Goal: Transaction & Acquisition: Book appointment/travel/reservation

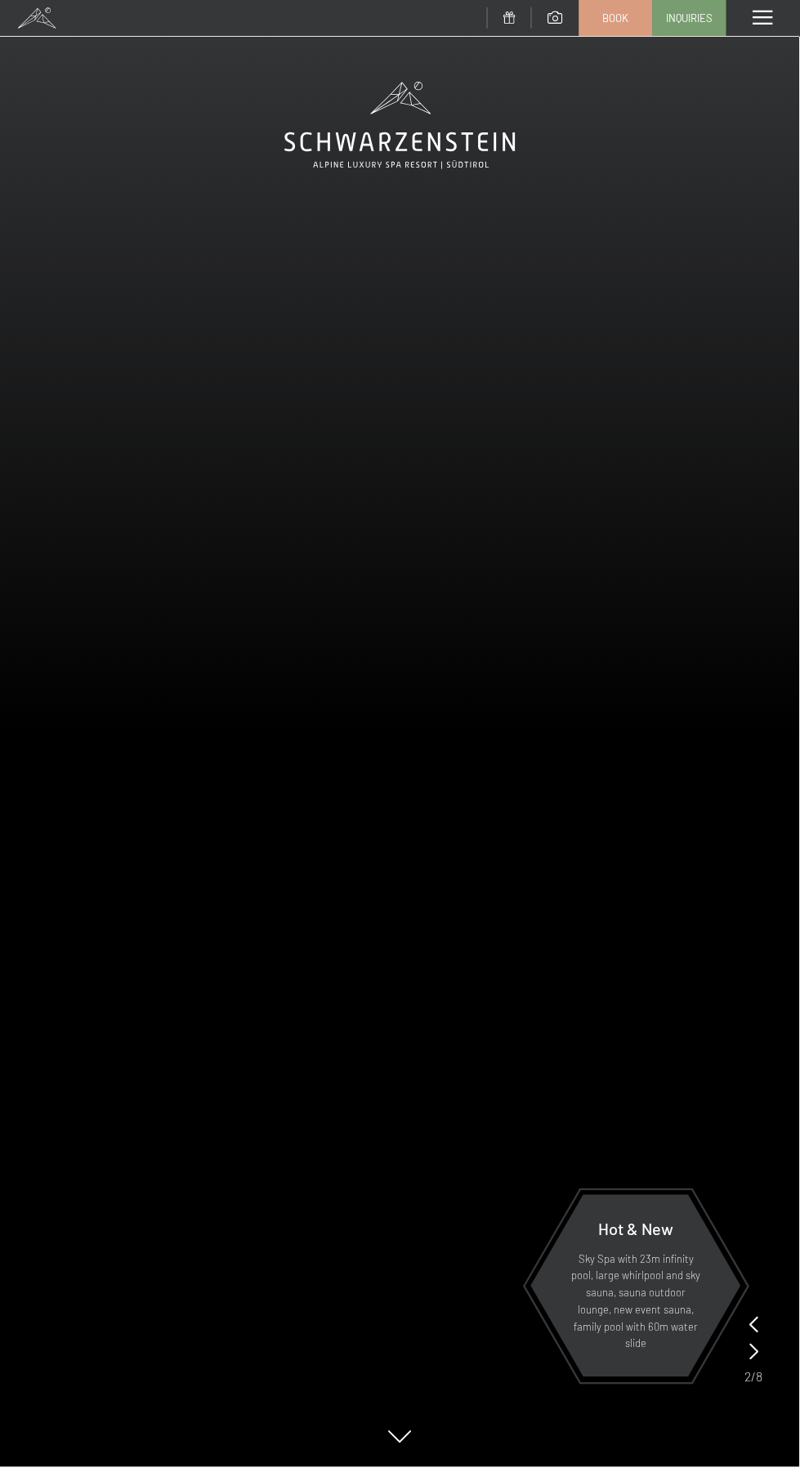
click at [642, 643] on video at bounding box center [400, 734] width 800 height 1468
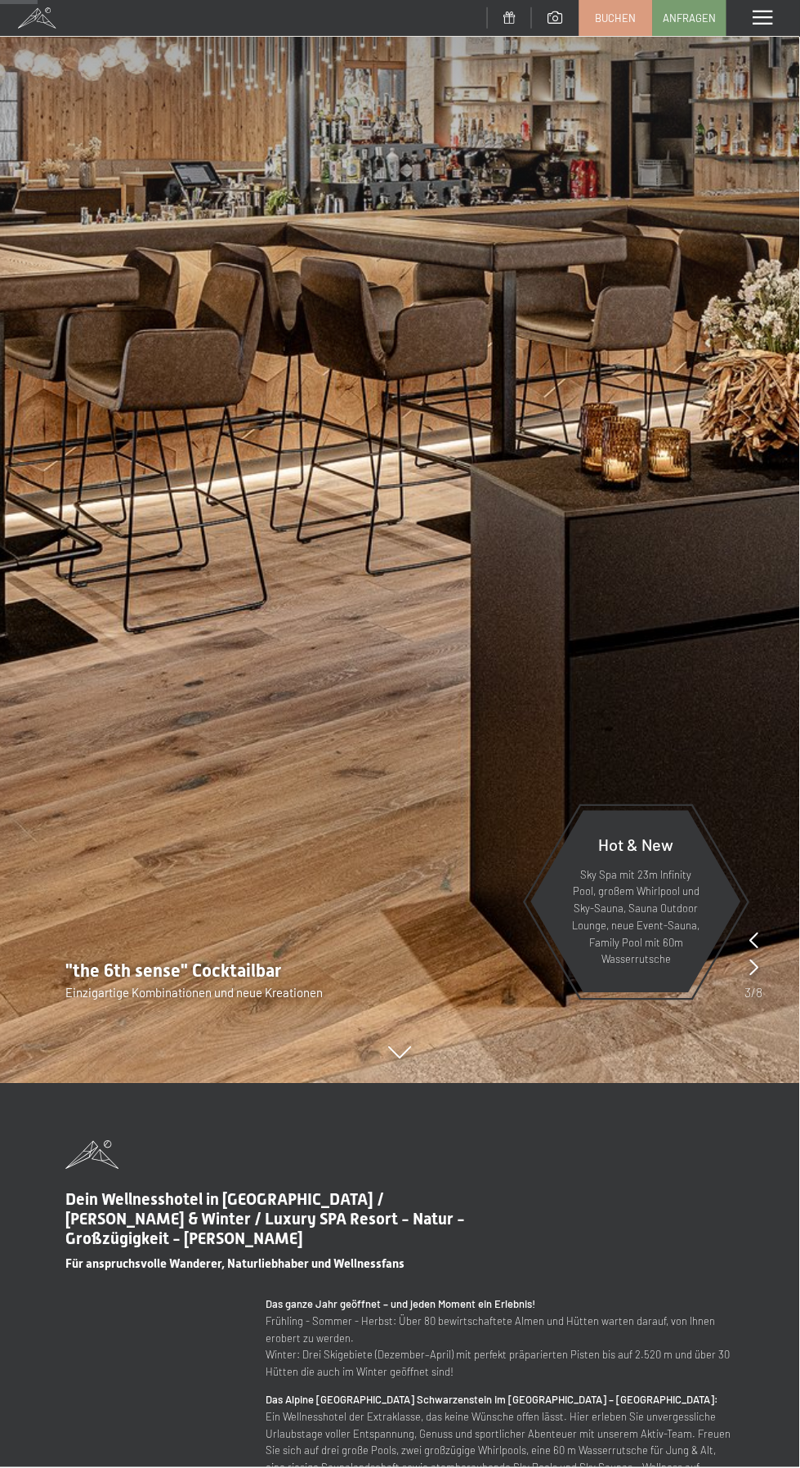
scroll to position [385, 0]
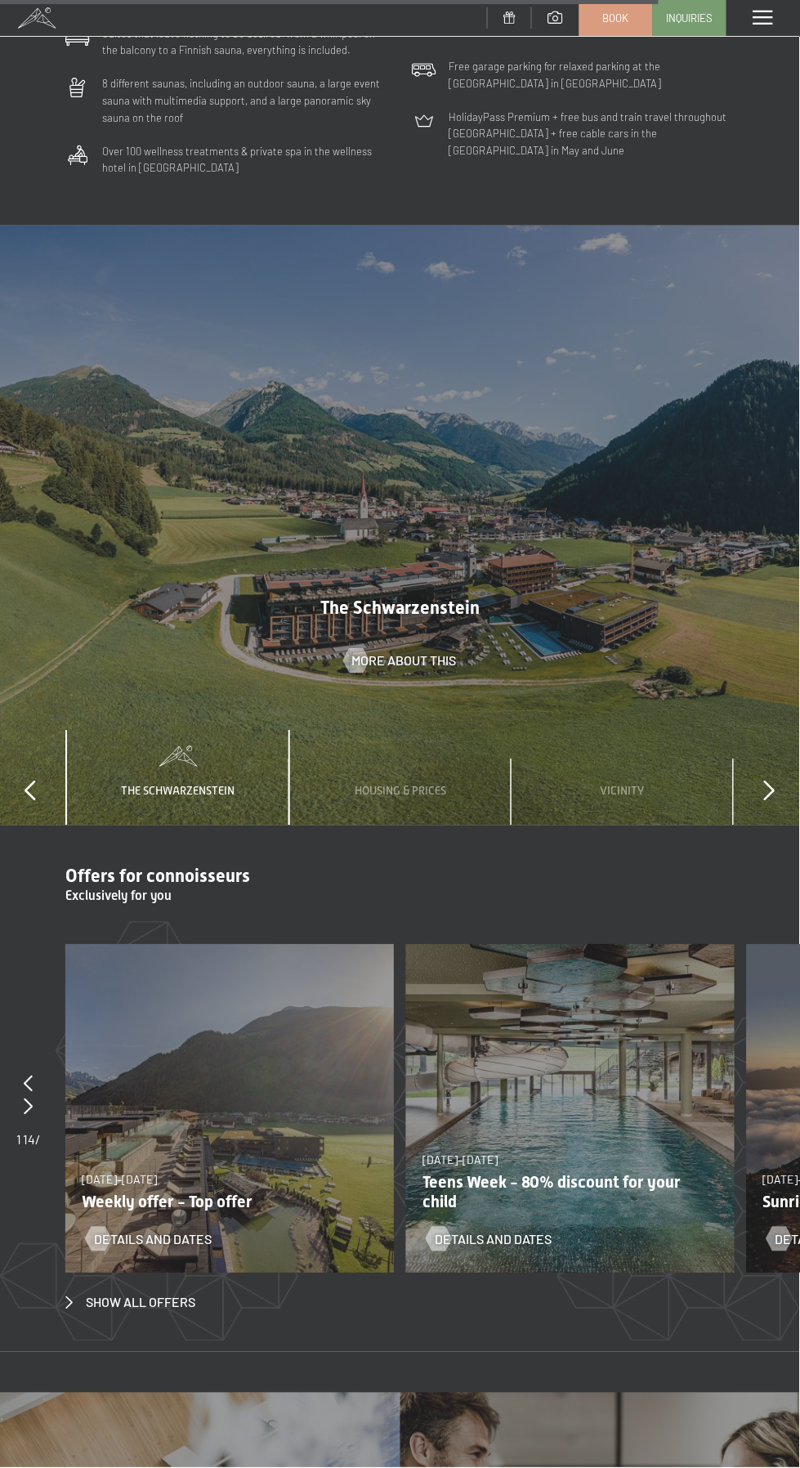
scroll to position [5404, 0]
click at [771, 783] on icon at bounding box center [769, 790] width 11 height 20
click at [766, 824] on section "Offers for connoisseurs Exclusively for you slide 3 to 4 of 14 January 24–Febru…" at bounding box center [400, 1087] width 800 height 527
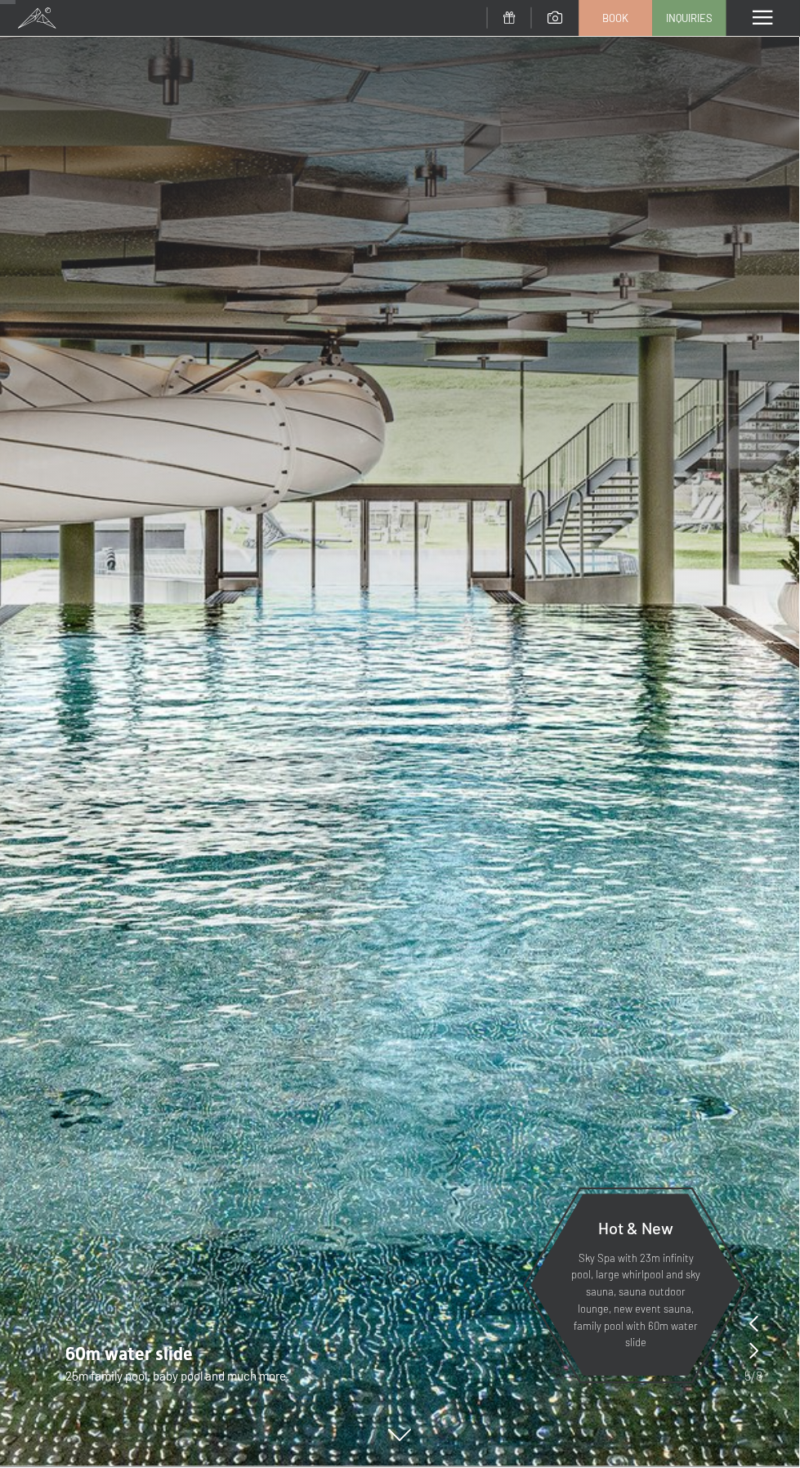
scroll to position [0, 0]
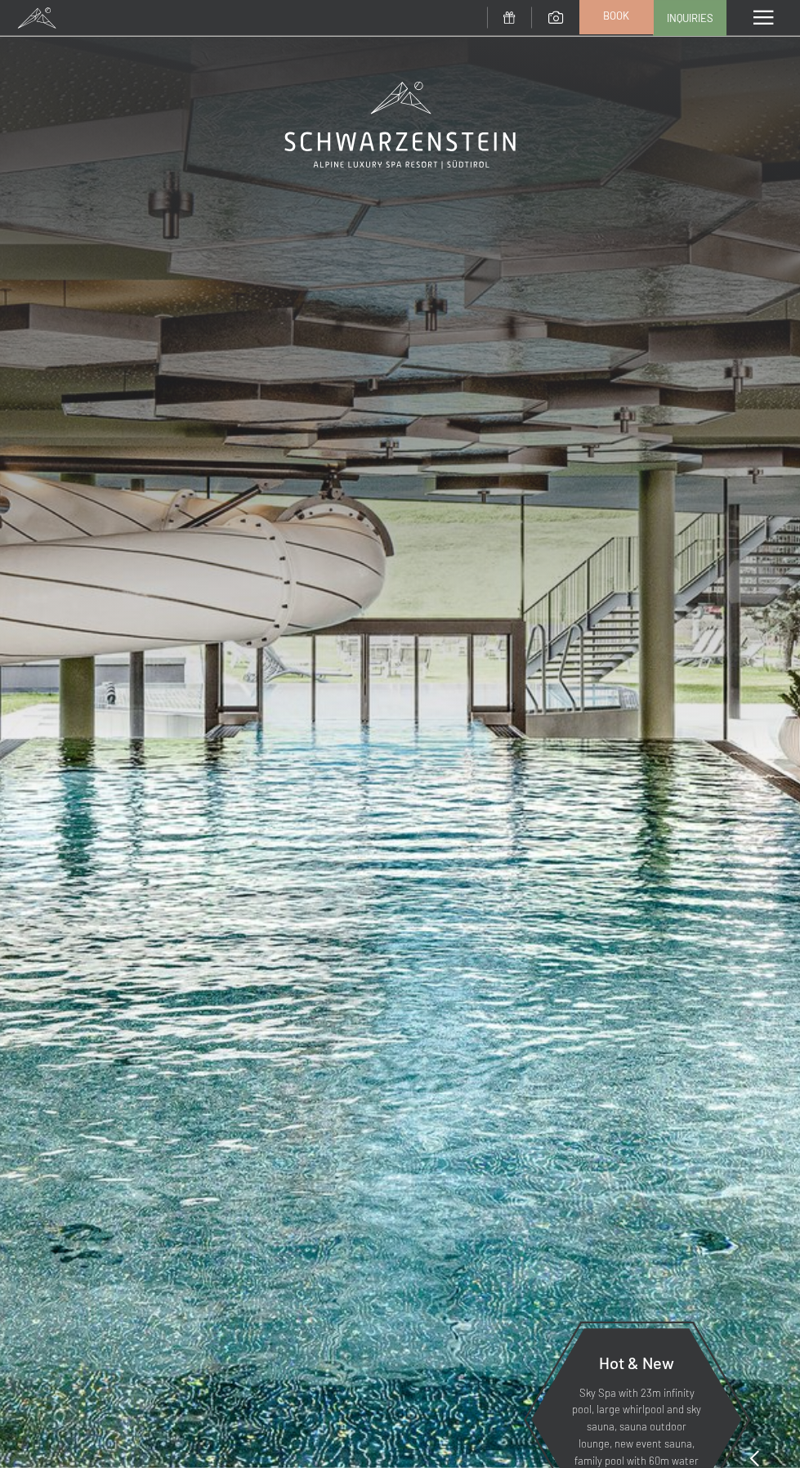
click at [623, 30] on link "Book" at bounding box center [616, 15] width 72 height 34
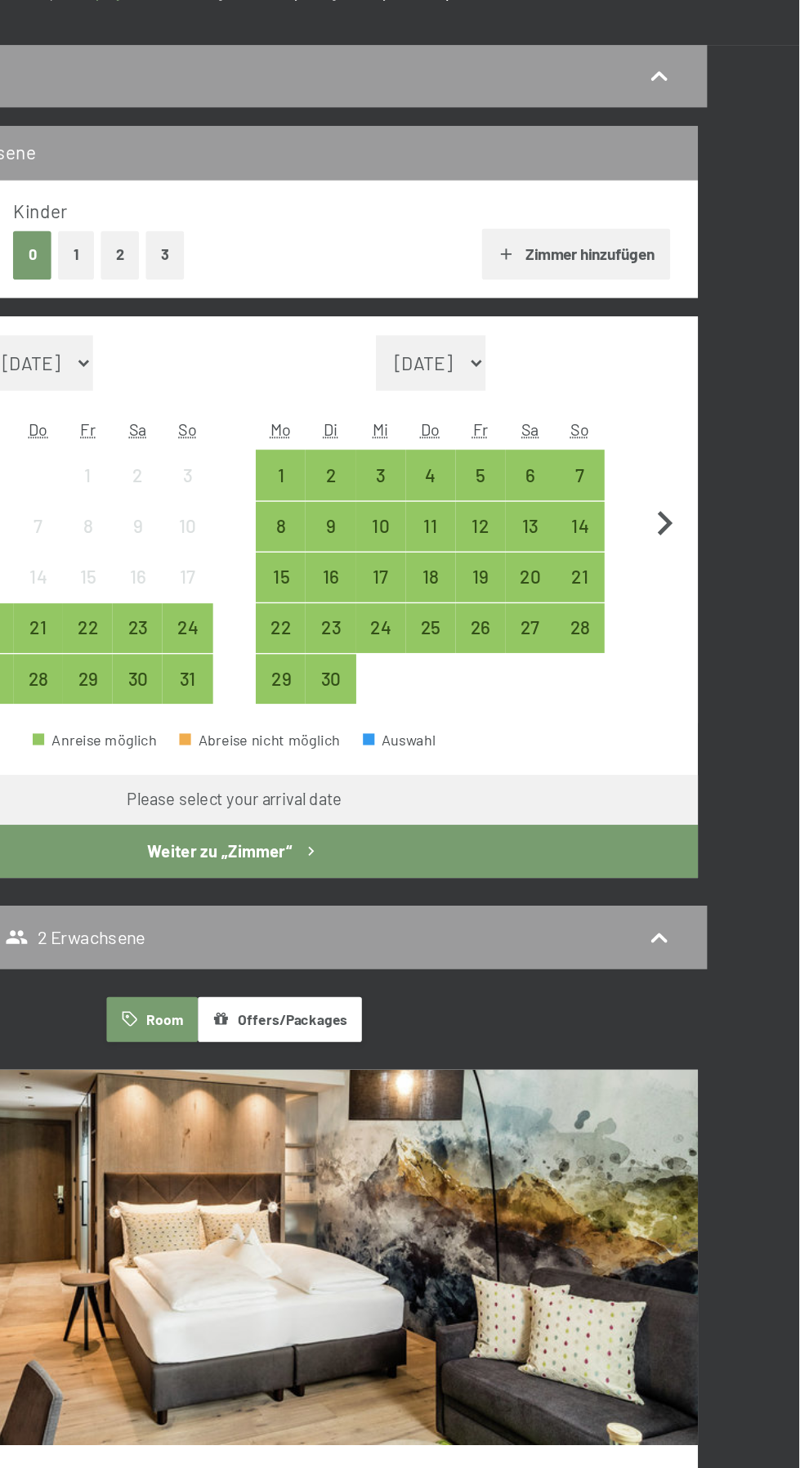
click at [707, 517] on icon "button" at bounding box center [704, 531] width 34 height 34
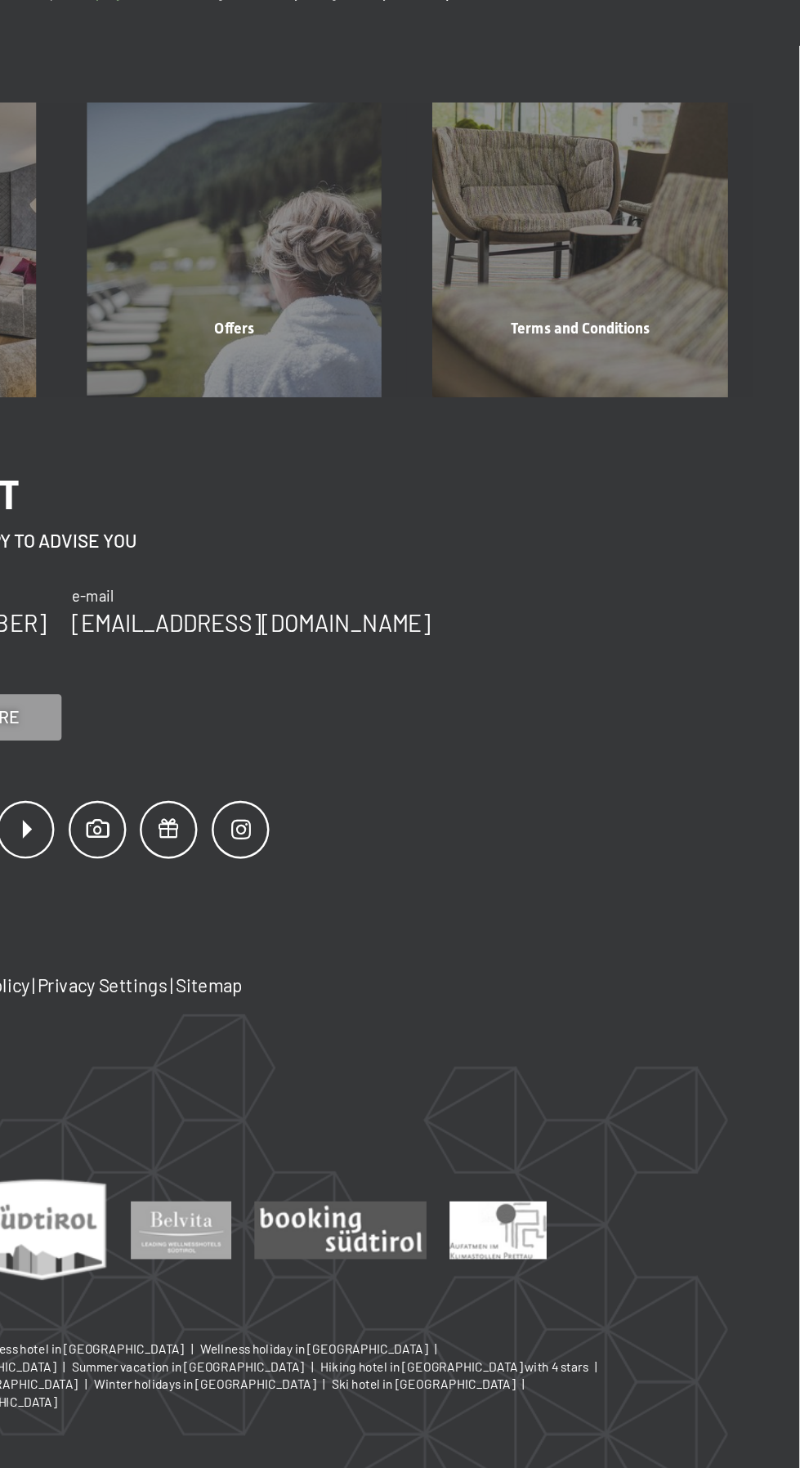
click at [712, 530] on div "contact Alpine Luxury SPA Resort SCHWARZENSTEIN | Familie Zimmerhofer Otmar Zim…" at bounding box center [400, 775] width 800 height 666
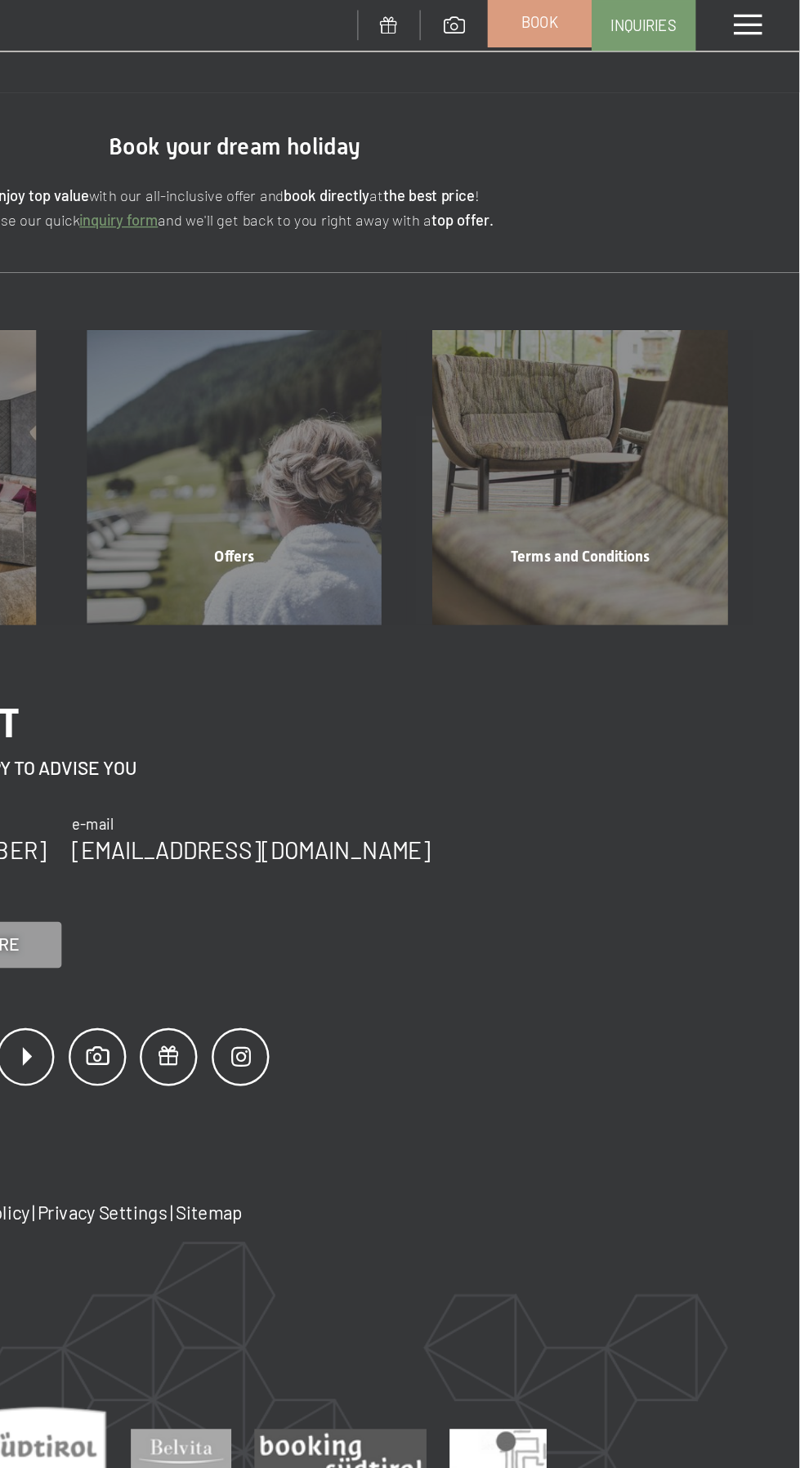
click at [619, 19] on font "Book" at bounding box center [616, 15] width 26 height 13
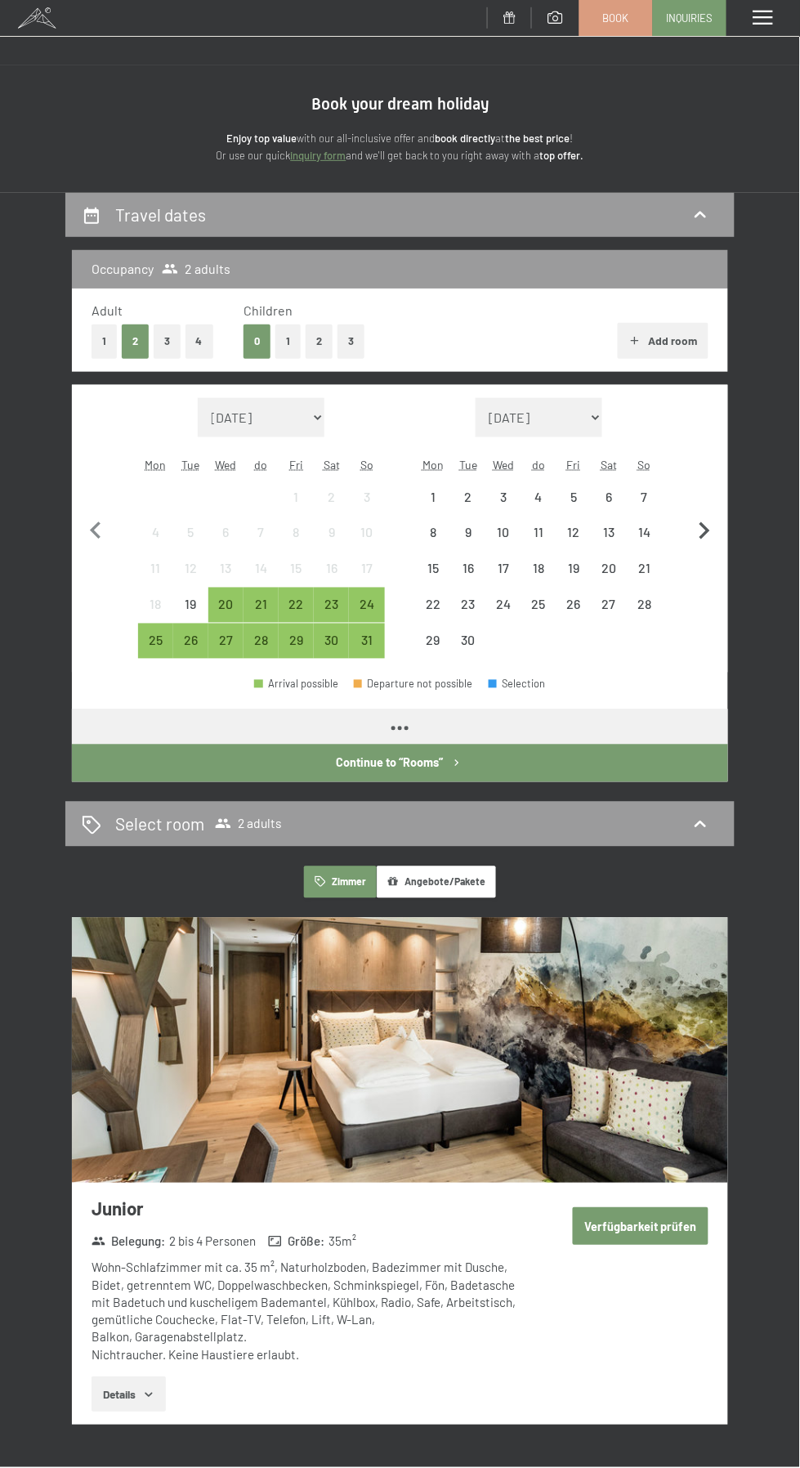
click at [704, 531] on icon "button" at bounding box center [704, 531] width 34 height 34
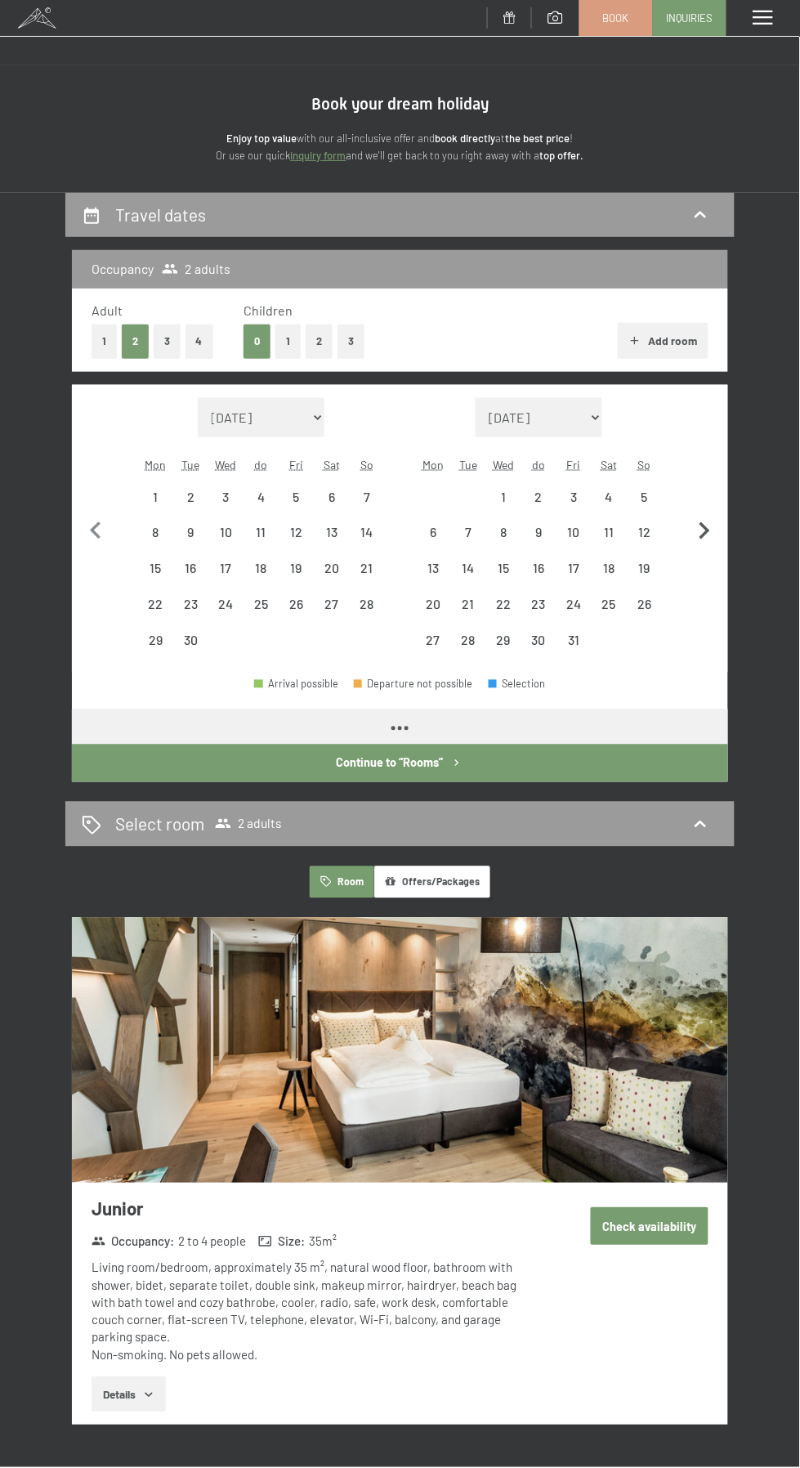
select select "[DATE]"
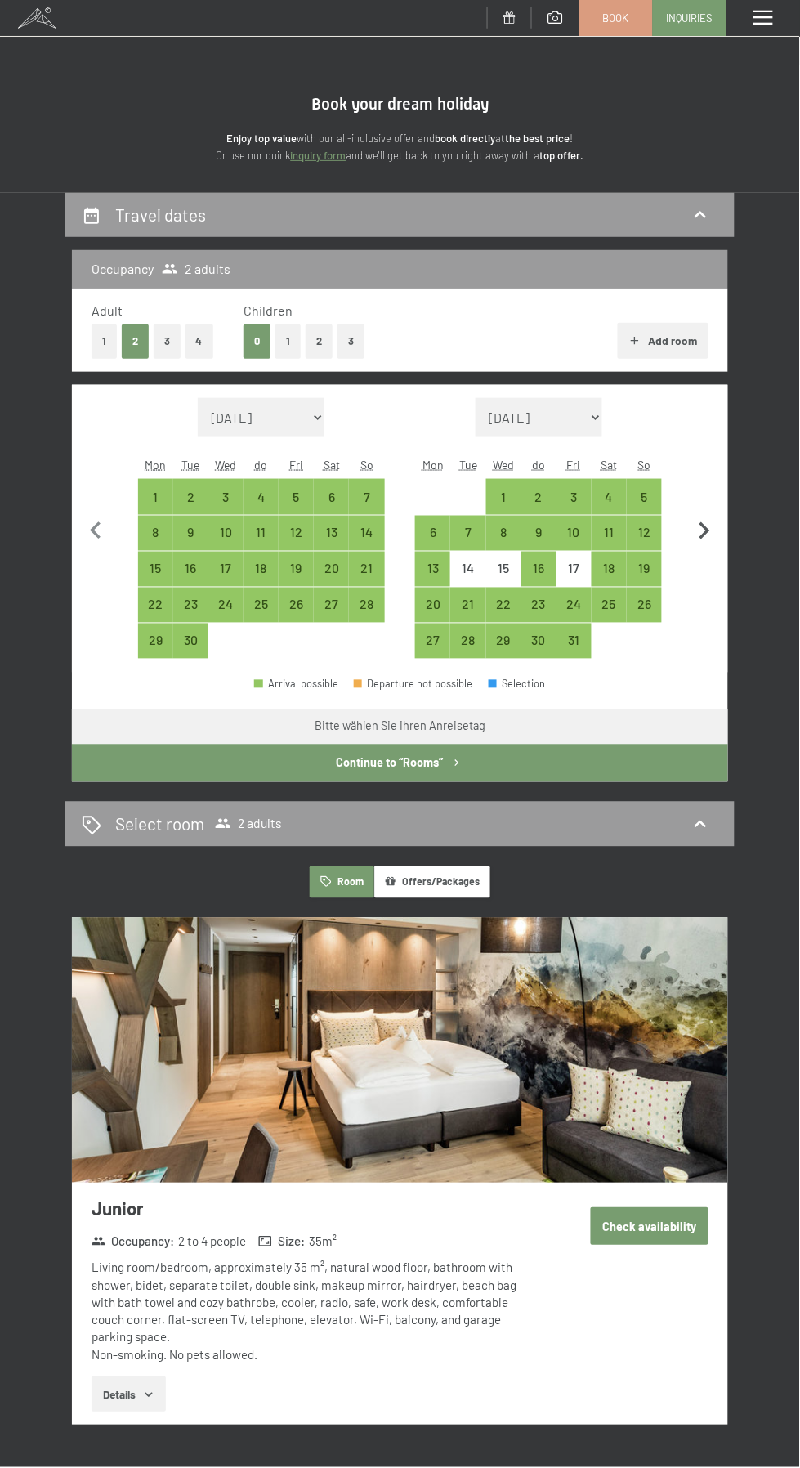
click at [705, 530] on icon "button" at bounding box center [704, 531] width 34 height 34
select select "[DATE]"
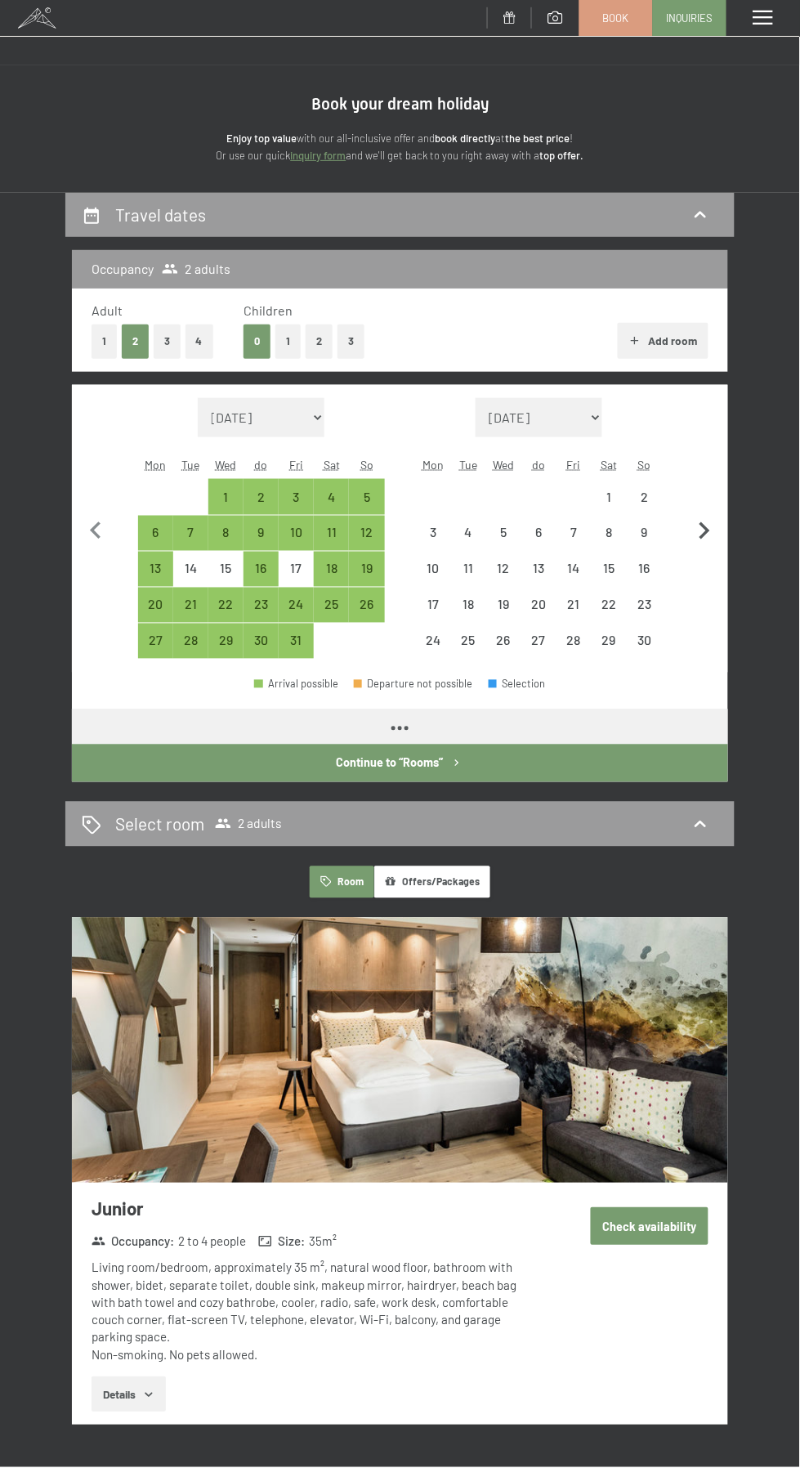
click at [702, 518] on icon "button" at bounding box center [704, 531] width 34 height 34
select select "[DATE]"
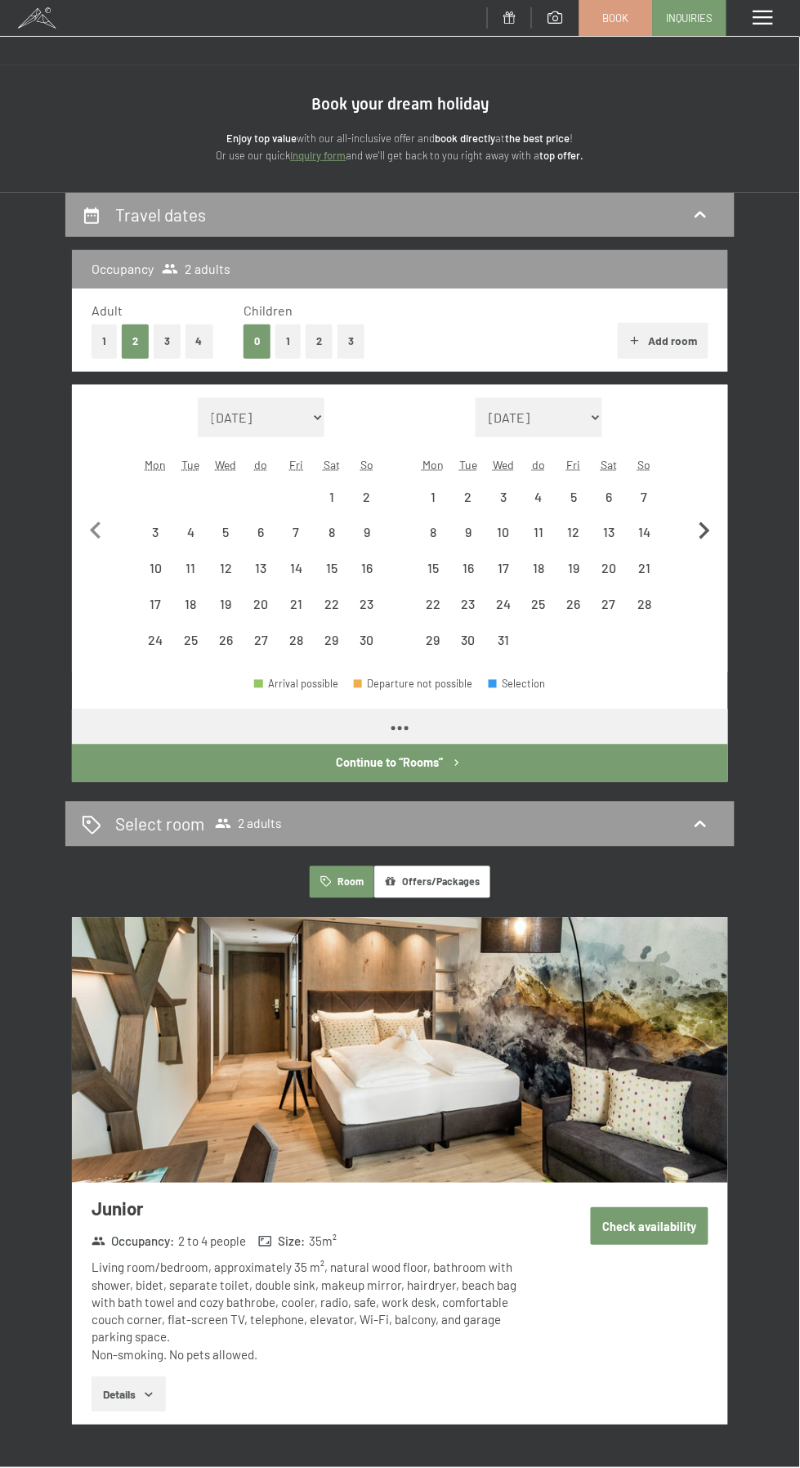
select select "[DATE]"
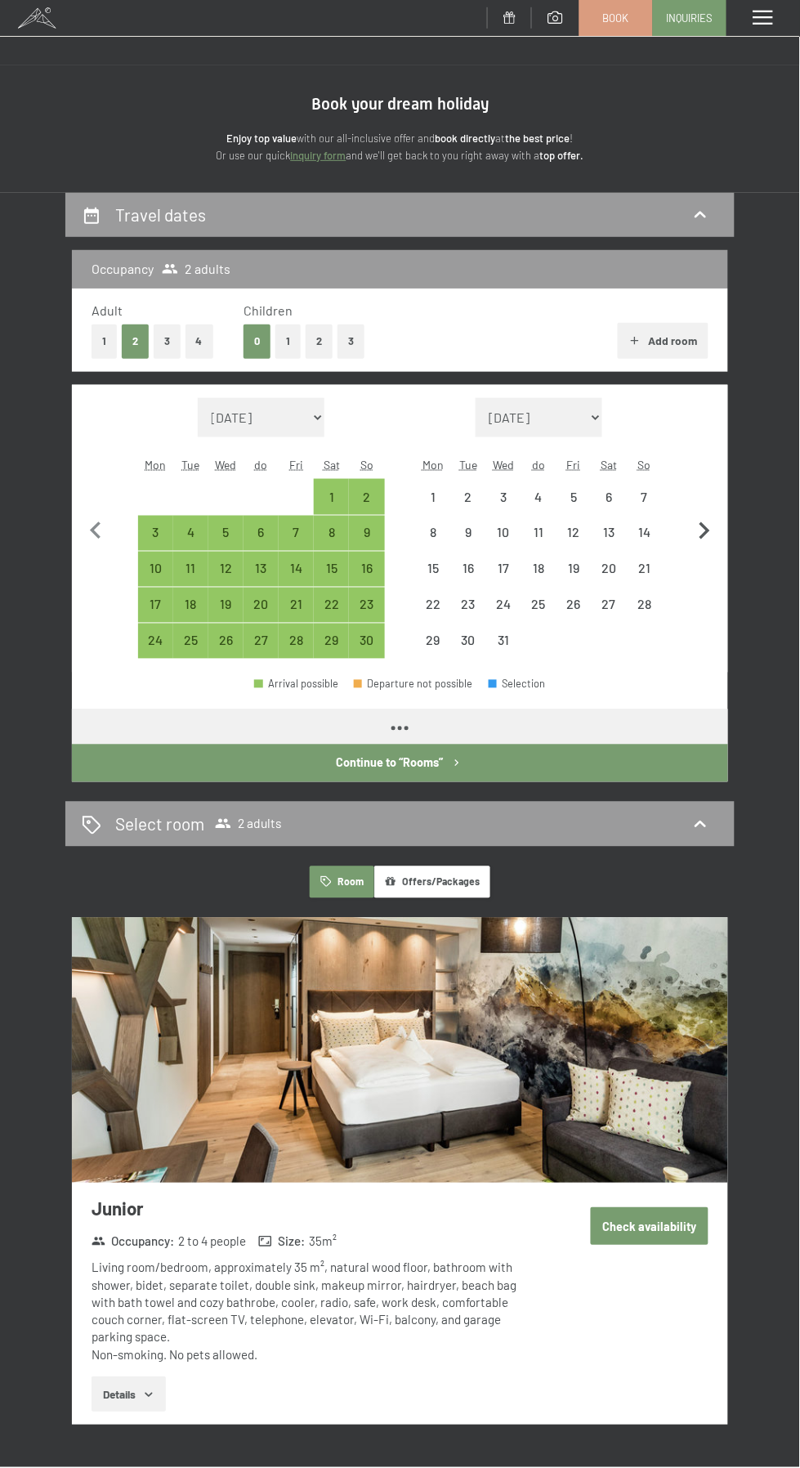
click at [705, 513] on button "button" at bounding box center [704, 528] width 34 height 261
select select "[DATE]"
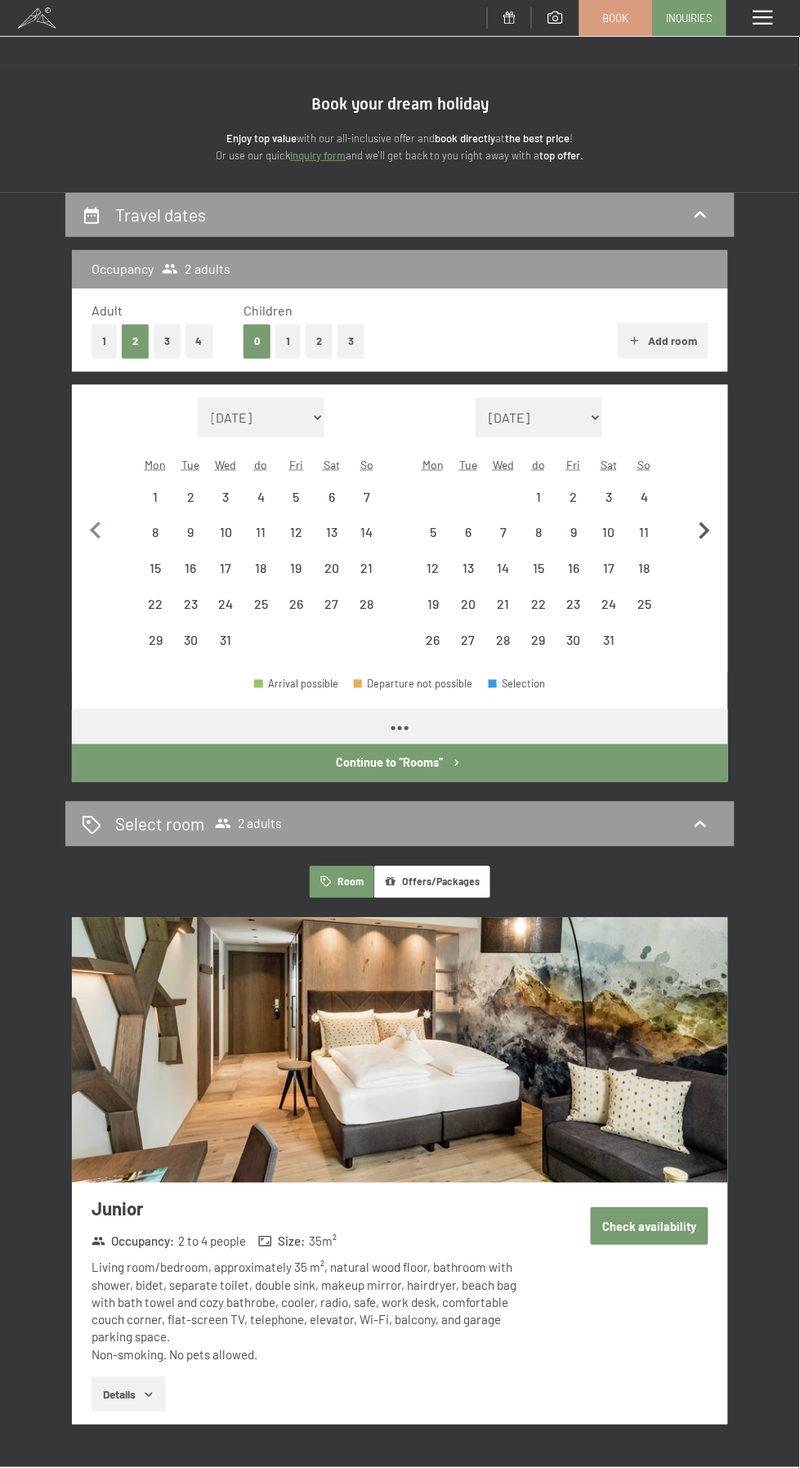
select select "[DATE]"
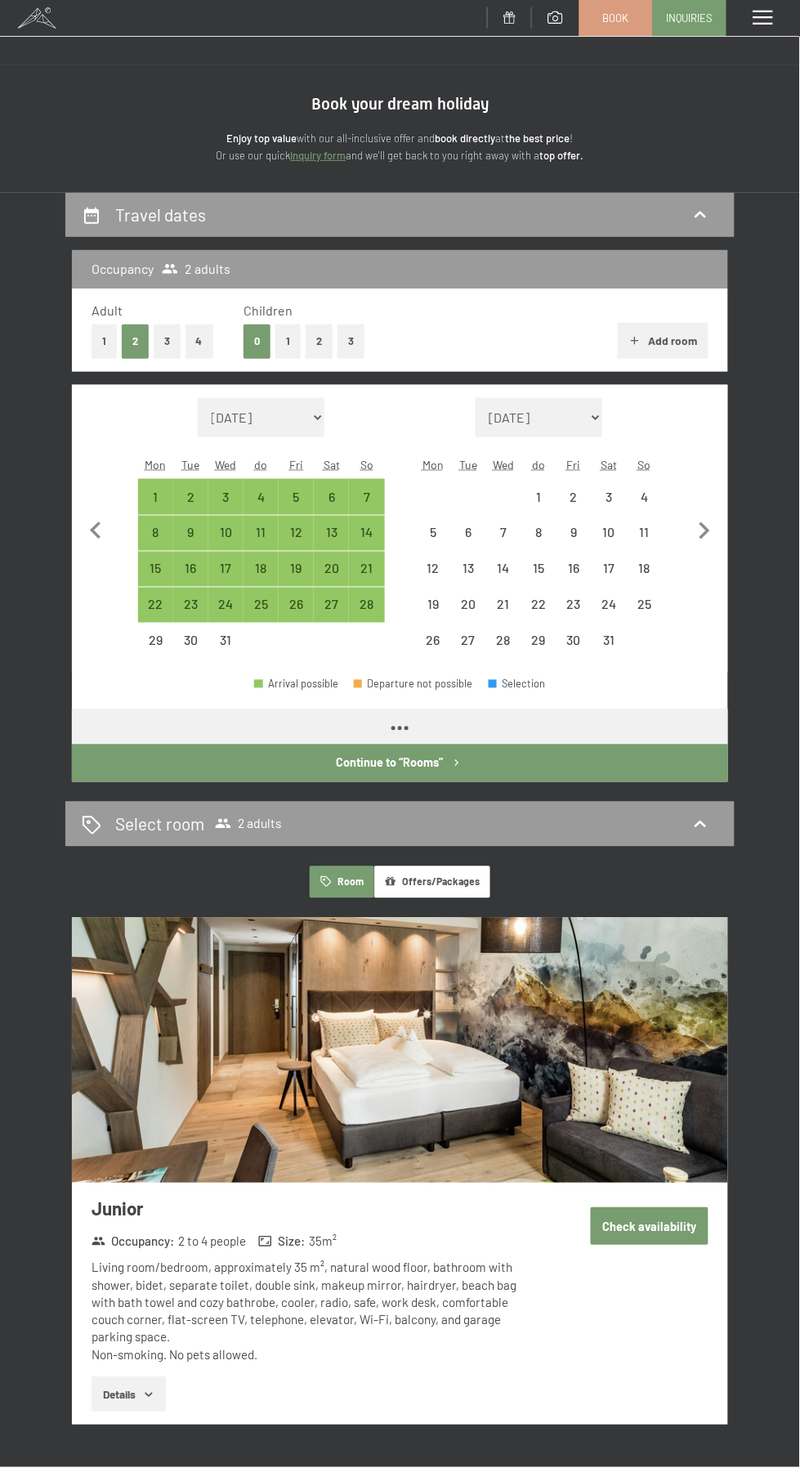
click at [686, 527] on div "Monat/Jahr [DATE] [DATE] [DATE] [DATE] [DATE] [DATE] [DATE] [PERSON_NAME][DATE]…" at bounding box center [400, 528] width 617 height 261
select select "[DATE]"
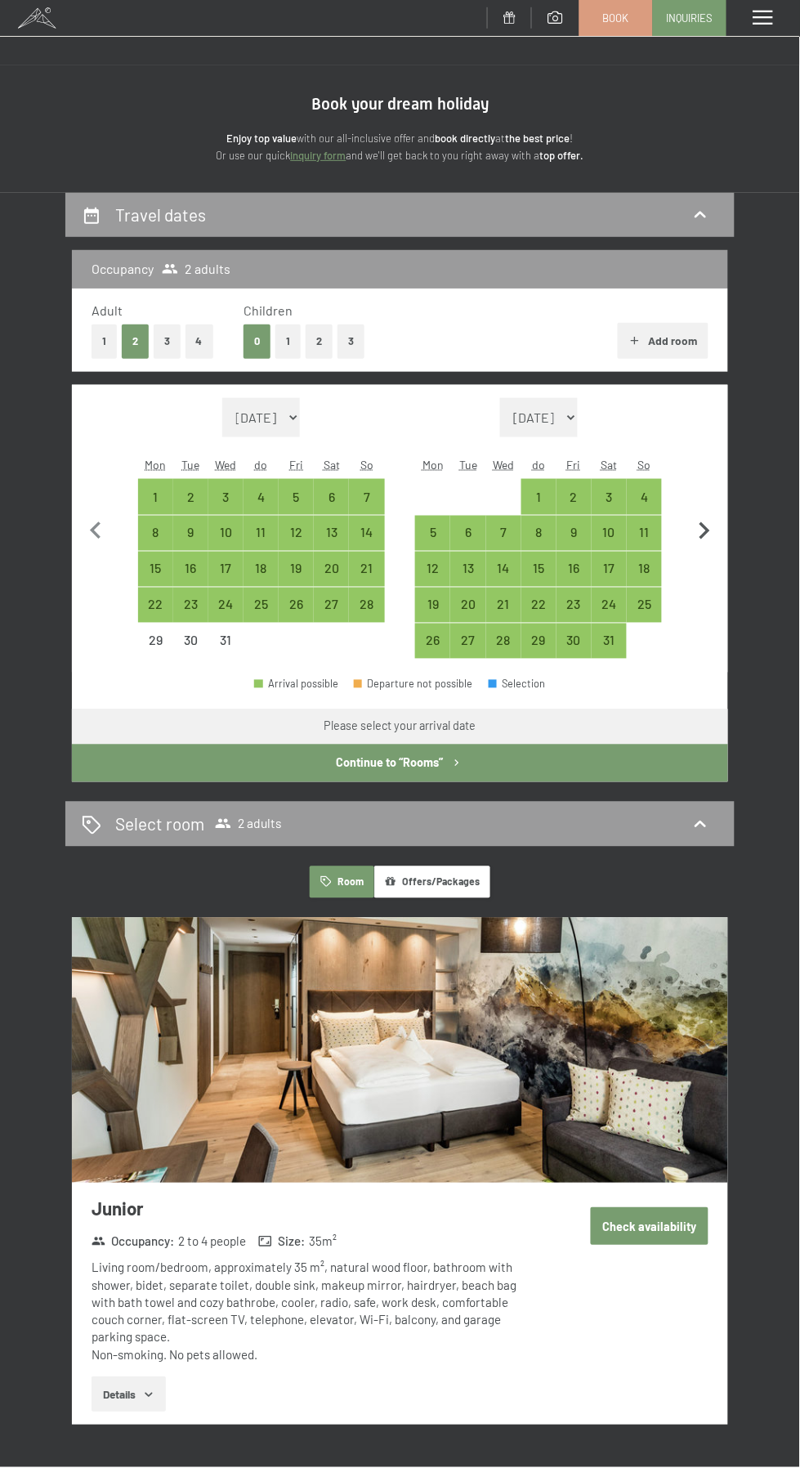
click at [704, 536] on icon "button" at bounding box center [704, 531] width 34 height 34
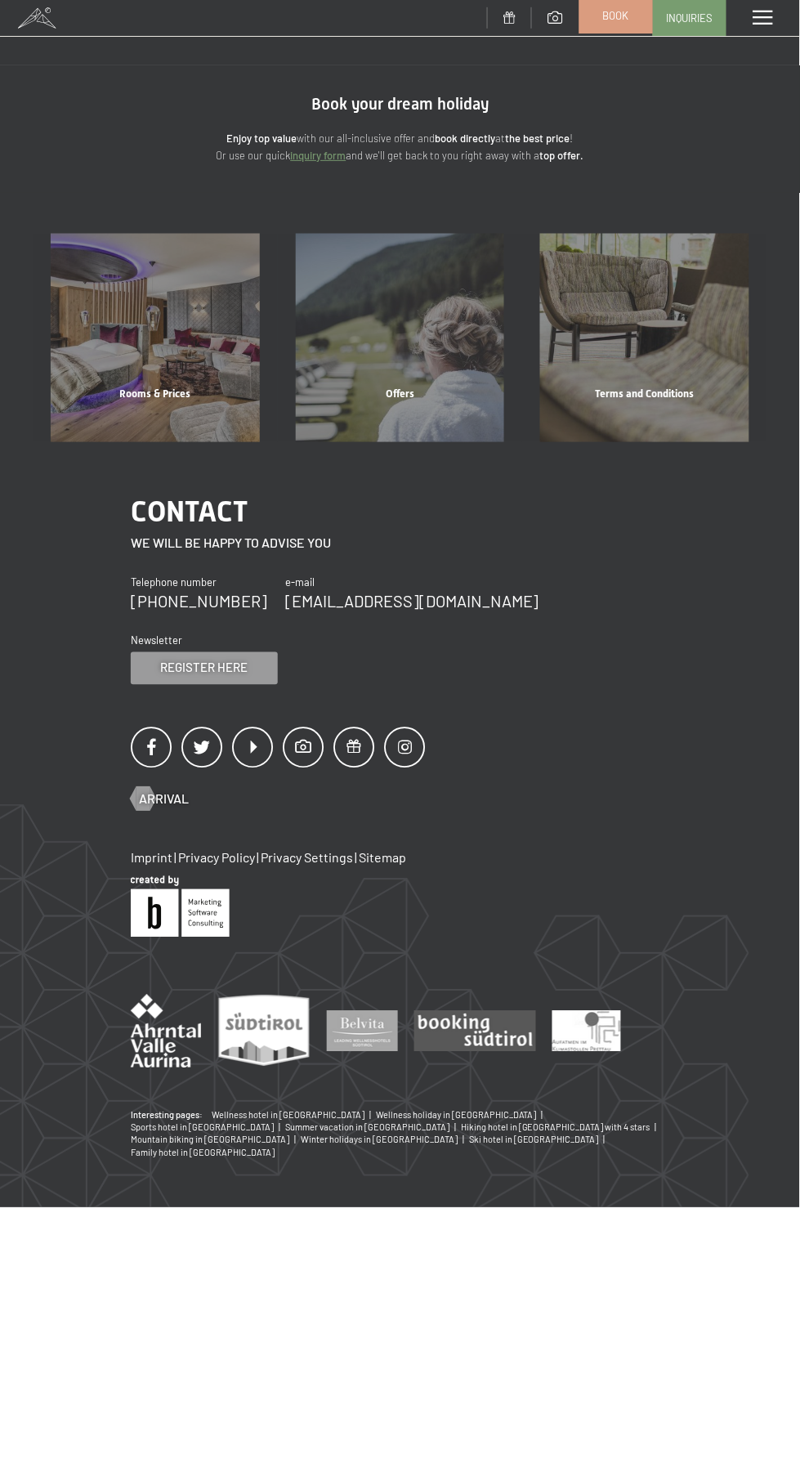
click at [620, 32] on link "Book" at bounding box center [616, 15] width 72 height 34
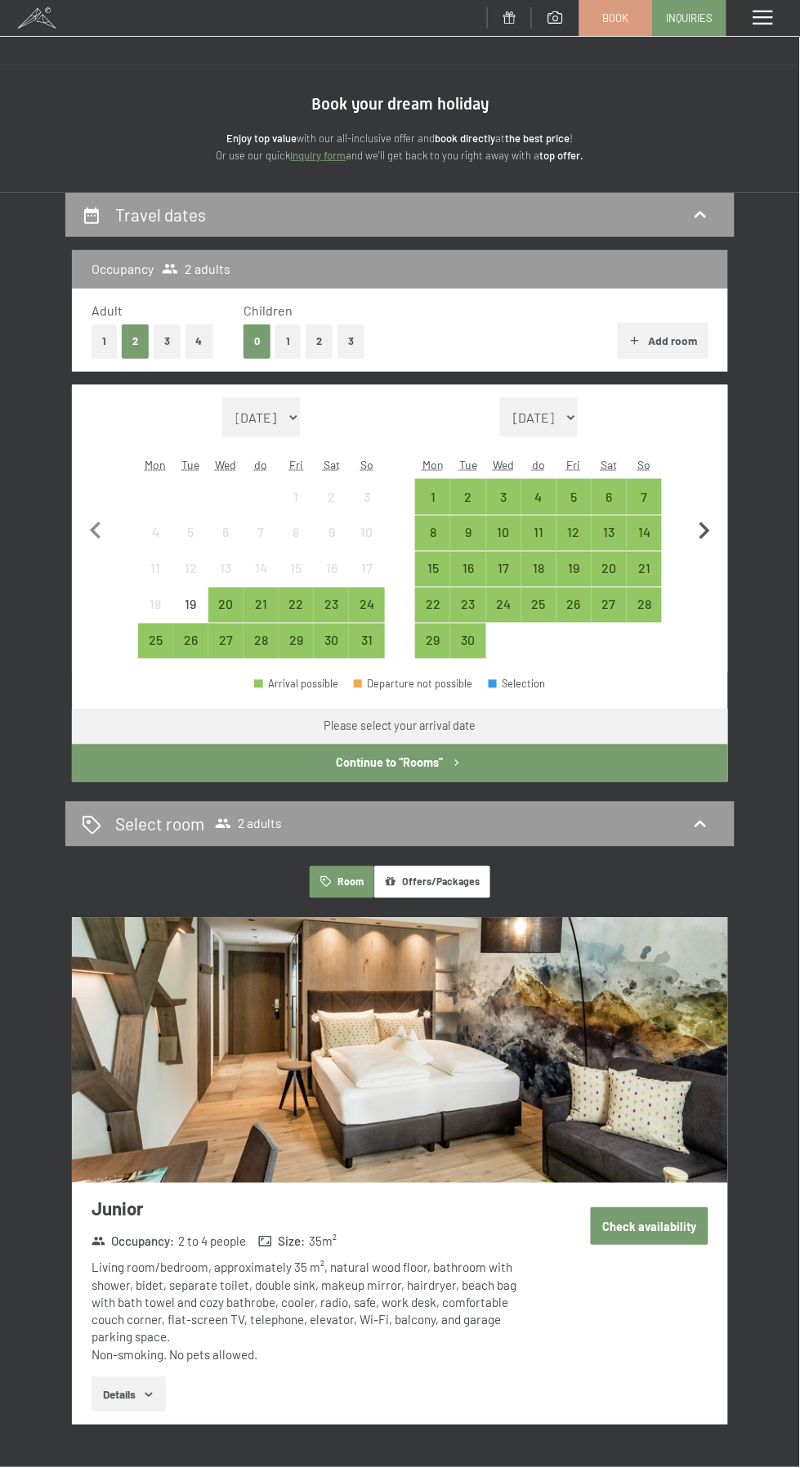
click at [705, 530] on icon "button" at bounding box center [704, 531] width 34 height 34
